Goal: Find specific page/section: Find specific page/section

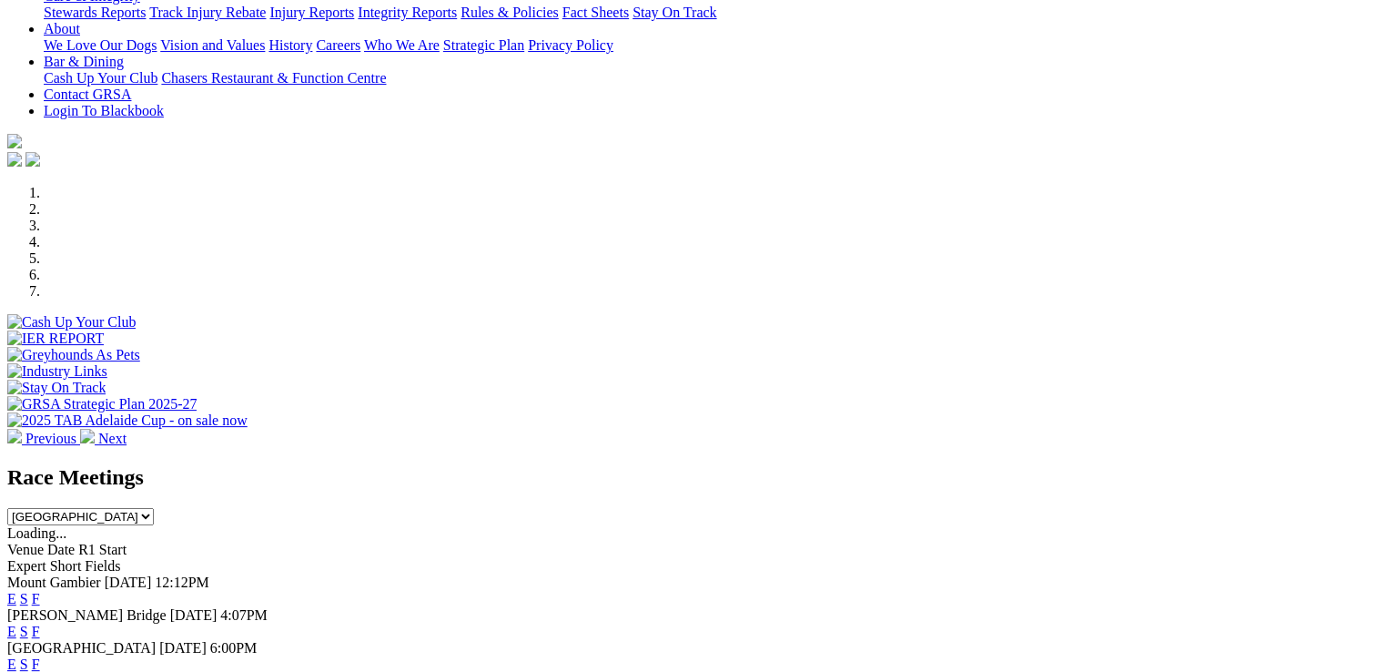
scroll to position [393, 0]
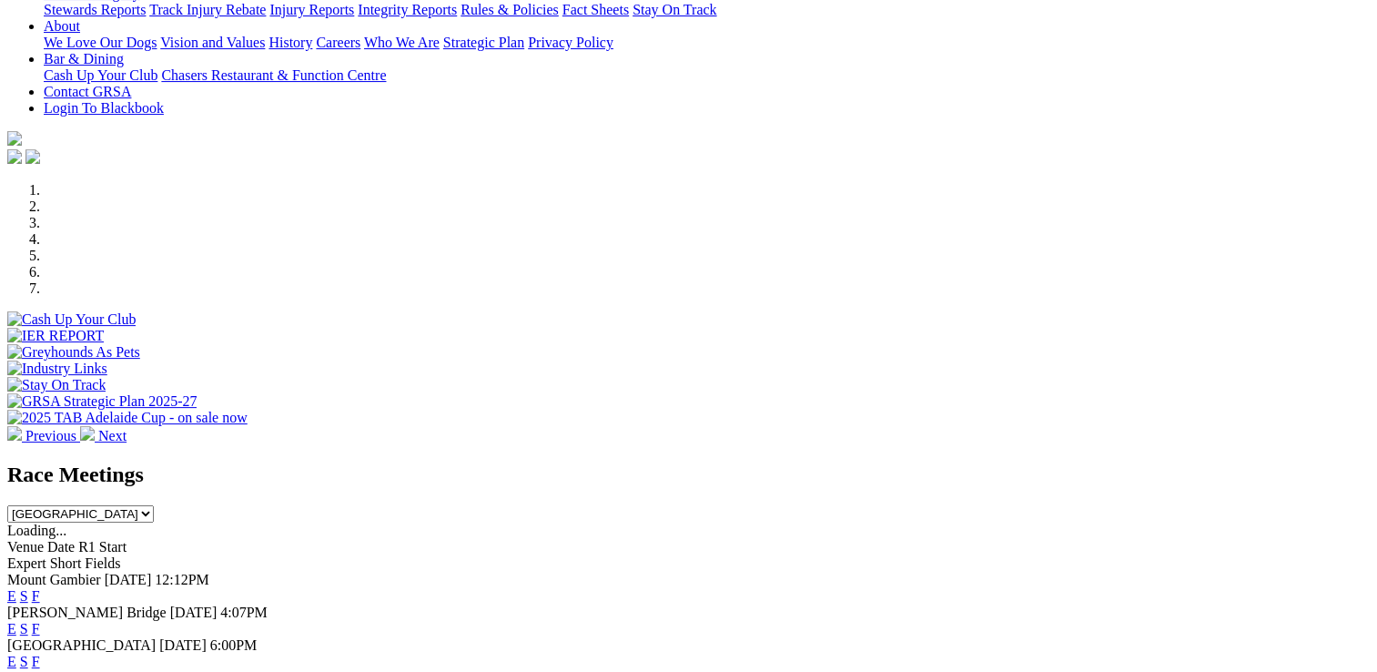
click at [40, 621] on link "F" at bounding box center [36, 628] width 8 height 15
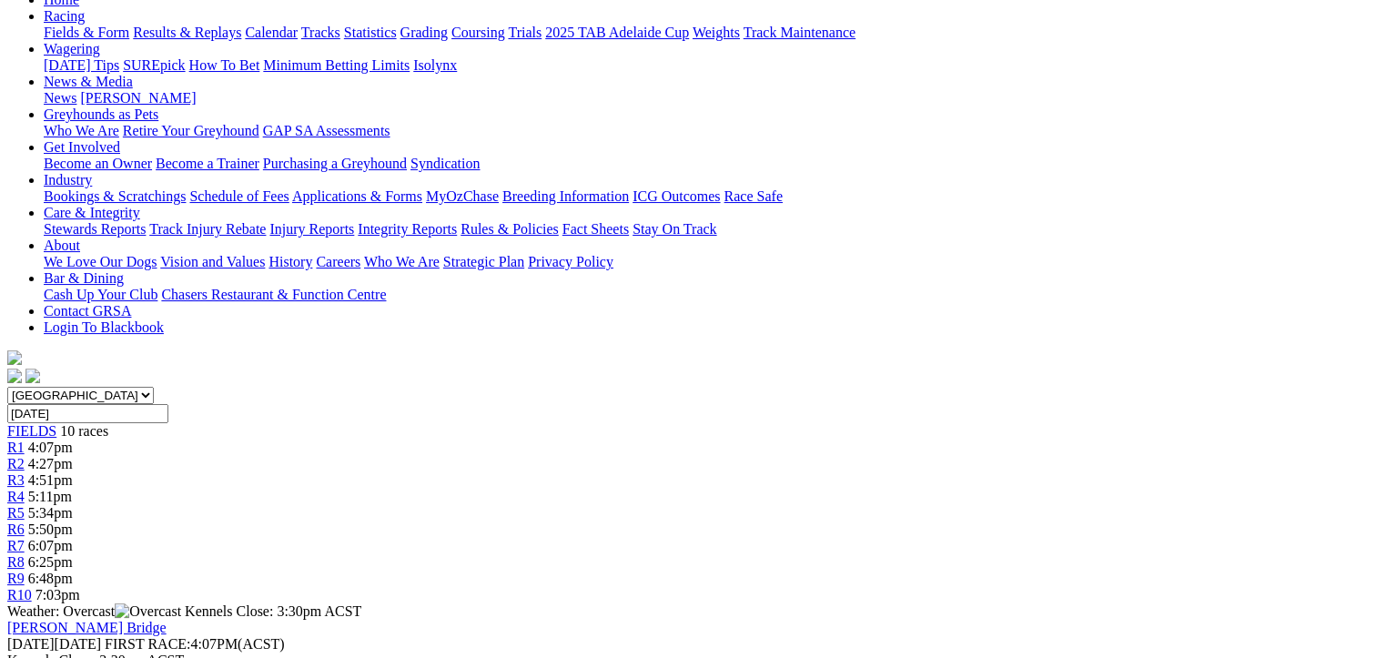
scroll to position [227, 0]
